Goal: Task Accomplishment & Management: Manage account settings

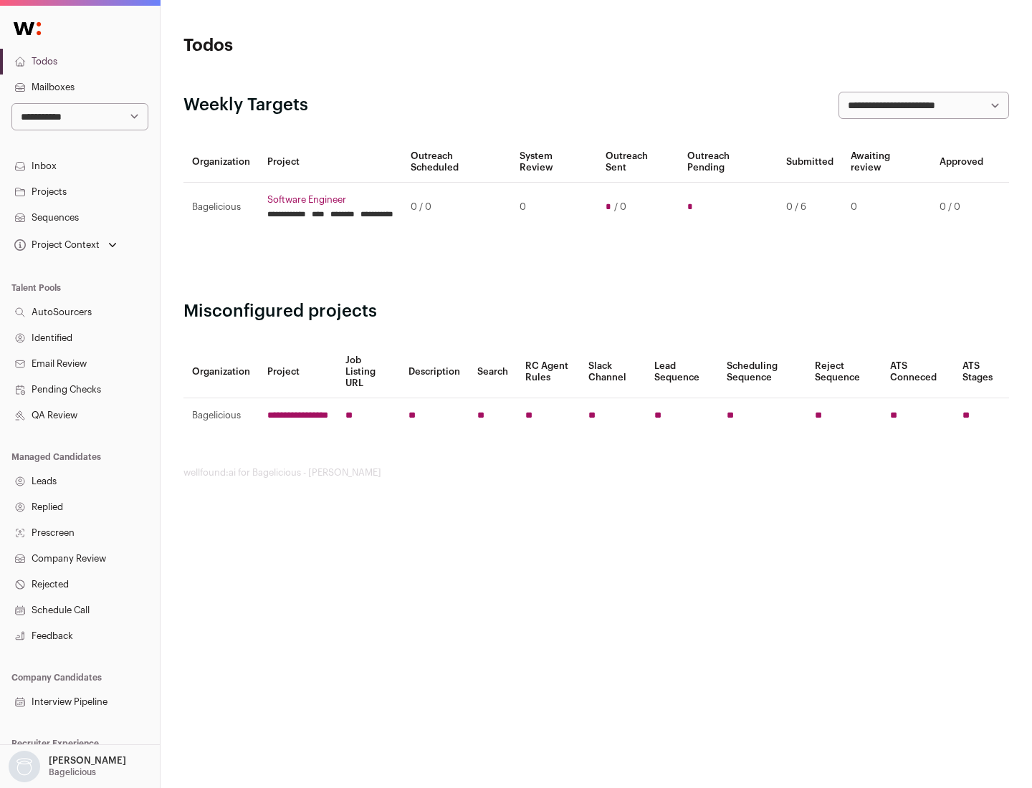
click at [80, 191] on link "Projects" at bounding box center [80, 192] width 160 height 26
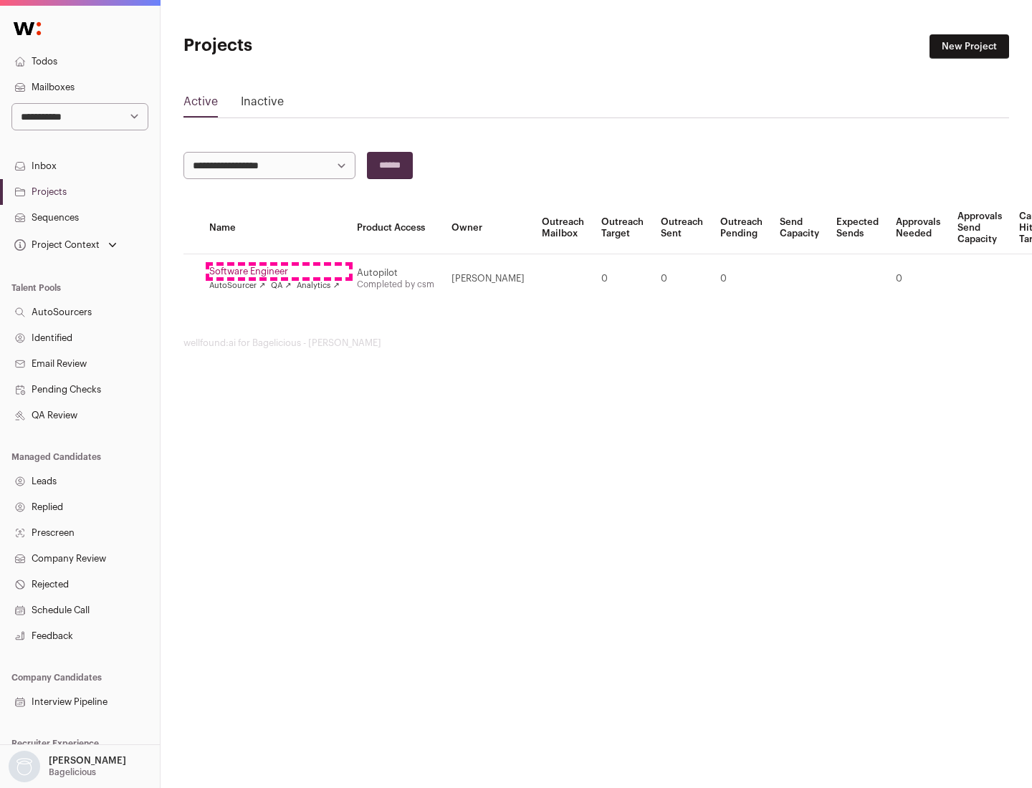
click at [279, 272] on link "Software Engineer" at bounding box center [274, 271] width 130 height 11
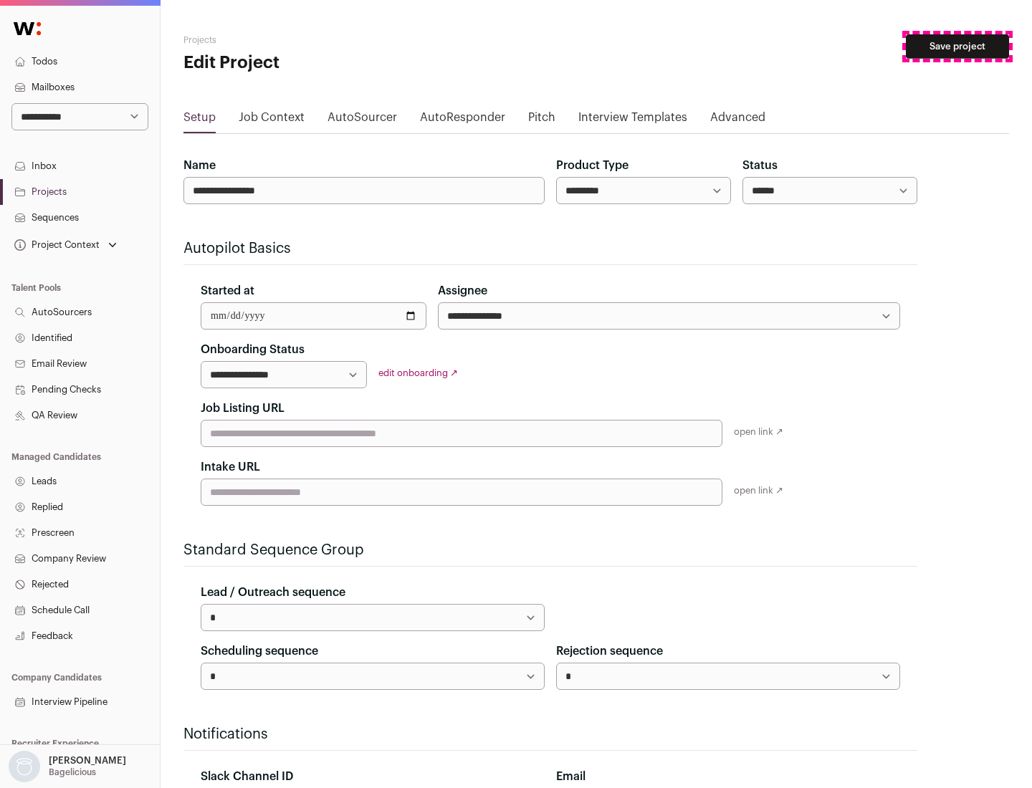
click at [958, 47] on button "Save project" at bounding box center [957, 46] width 103 height 24
